Goal: Information Seeking & Learning: Learn about a topic

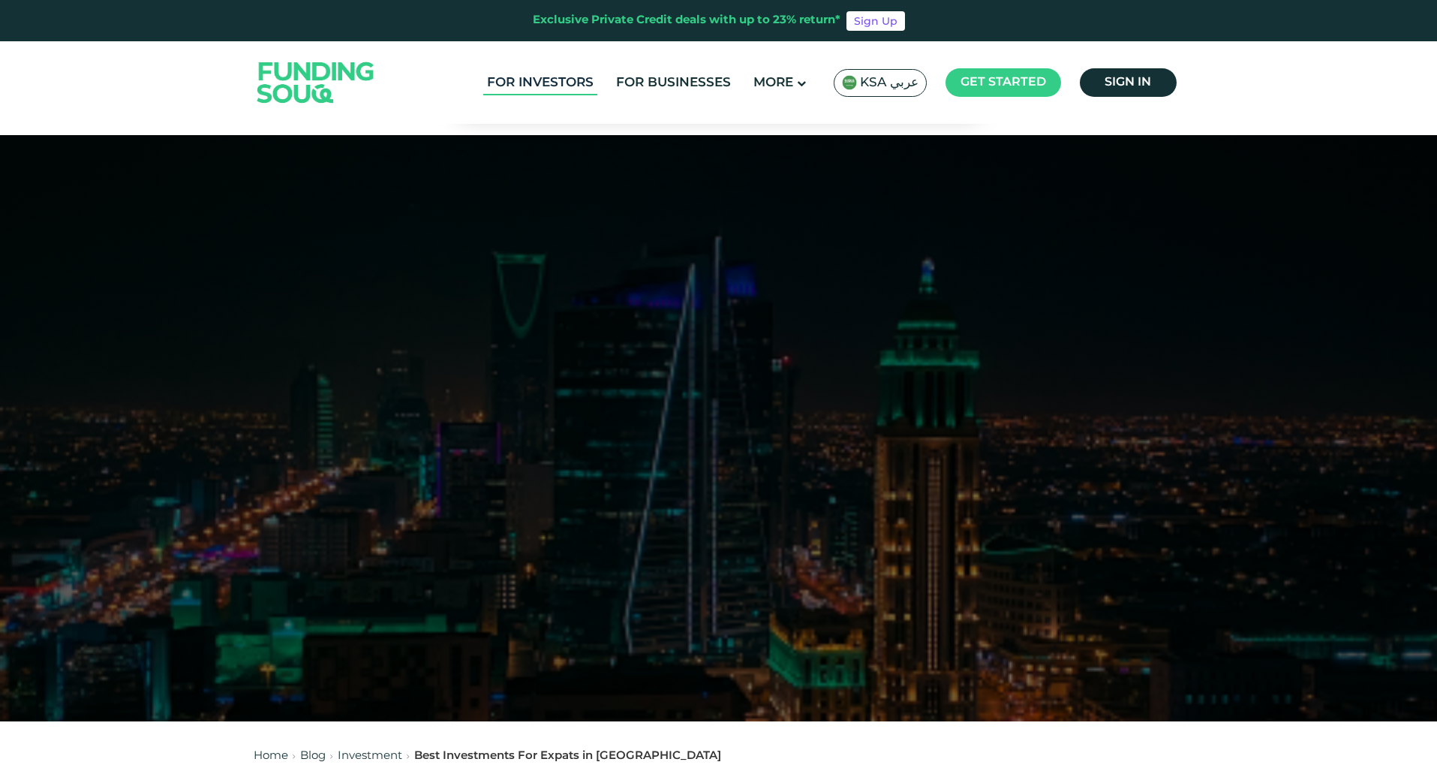
click at [552, 86] on link "For Investors" at bounding box center [540, 83] width 114 height 25
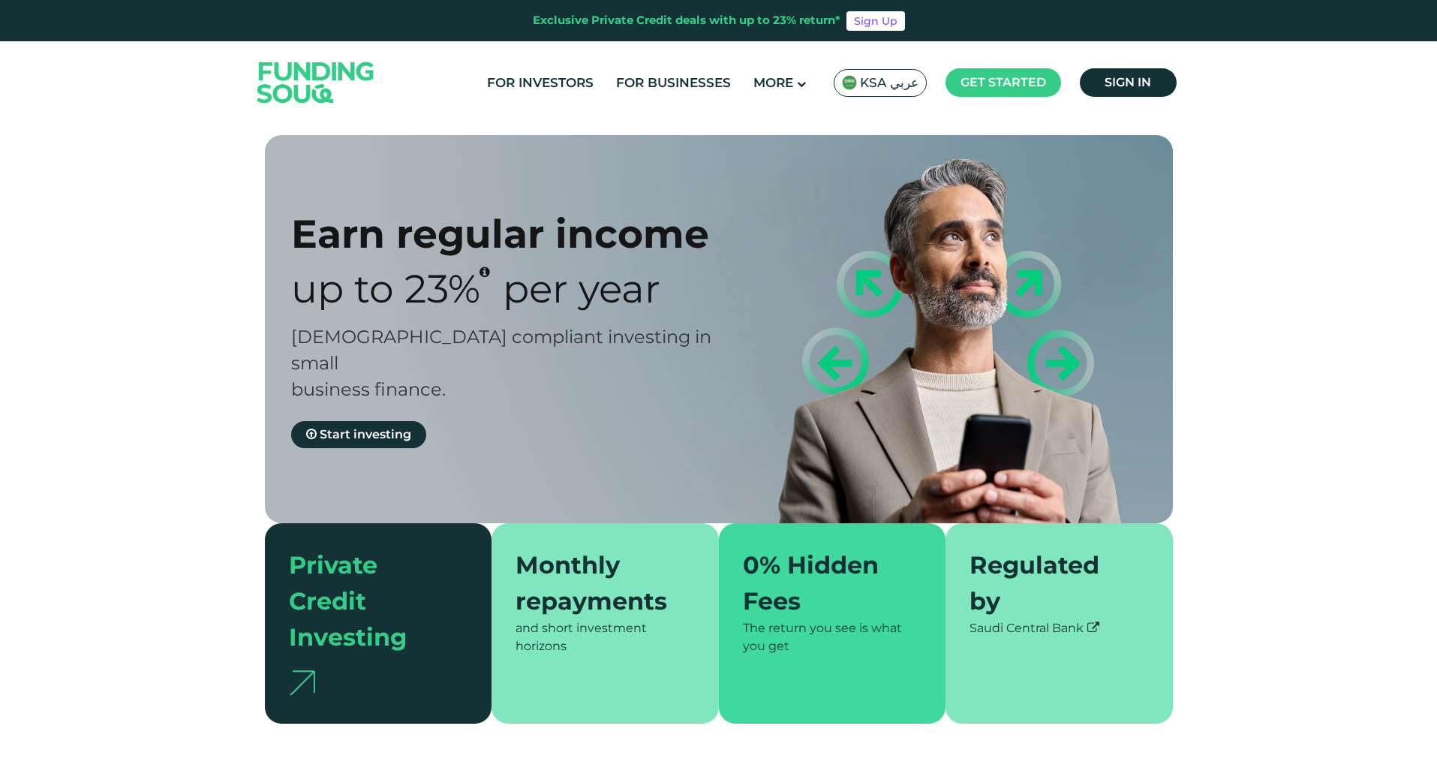
type tc-range-slider "4"
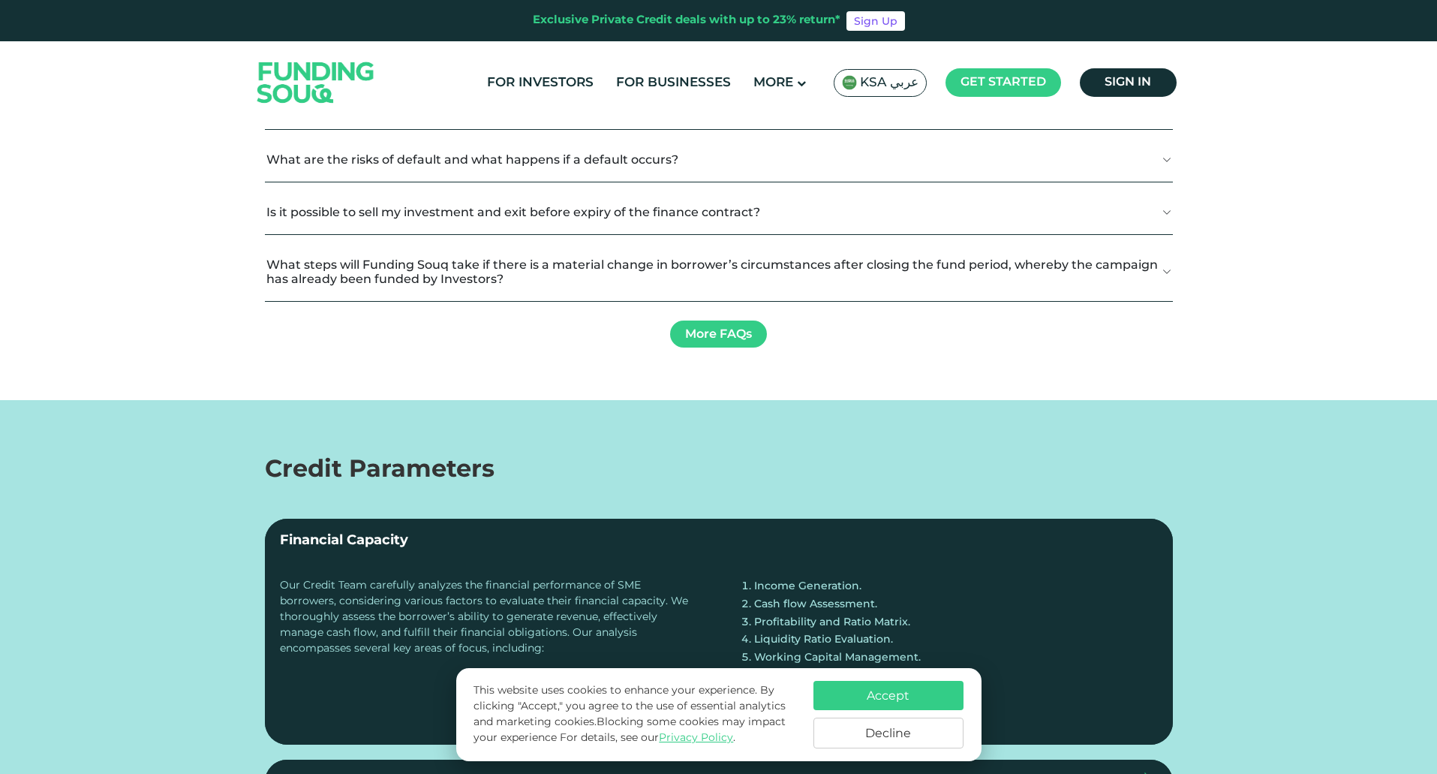
scroll to position [2027, 0]
